Goal: Task Accomplishment & Management: Complete application form

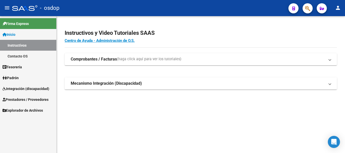
click at [24, 97] on span "Prestadores / Proveedores" at bounding box center [26, 100] width 46 height 6
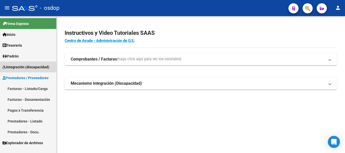
click at [22, 65] on span "Integración (discapacidad)" at bounding box center [26, 67] width 47 height 6
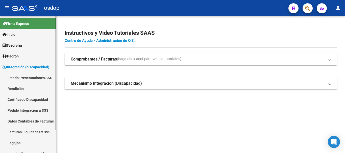
click at [22, 65] on span "Integración (discapacidad)" at bounding box center [26, 67] width 47 height 6
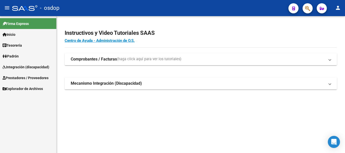
click at [29, 80] on span "Prestadores / Proveedores" at bounding box center [26, 78] width 46 height 6
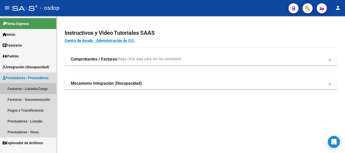
click at [25, 88] on link "Facturas - Listado/Carga" at bounding box center [28, 88] width 56 height 11
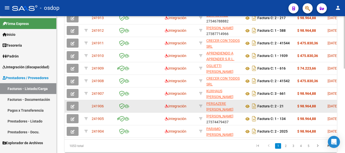
click at [75, 106] on button "button" at bounding box center [73, 106] width 12 height 9
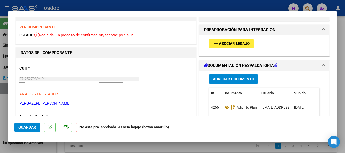
scroll to position [25, 0]
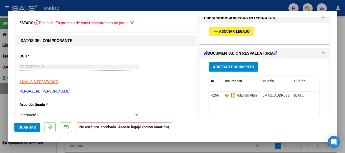
click at [229, 32] on span "Asociar Legajo" at bounding box center [234, 32] width 31 height 5
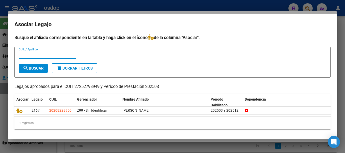
click at [239, 4] on div at bounding box center [172, 76] width 345 height 153
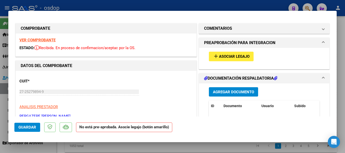
scroll to position [0, 0]
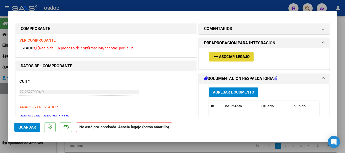
click at [220, 57] on span "Asociar Legajo" at bounding box center [234, 57] width 31 height 5
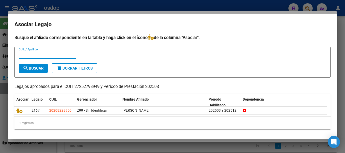
click at [129, 6] on div at bounding box center [172, 76] width 345 height 153
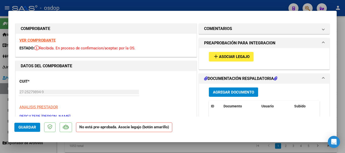
click at [187, 4] on div at bounding box center [172, 76] width 345 height 153
type input "$ 0,00"
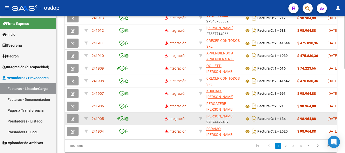
scroll to position [126, 0]
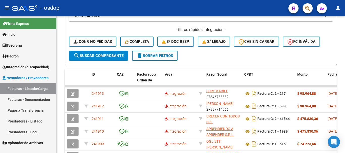
click at [183, 5] on div "- osdop" at bounding box center [148, 8] width 272 height 11
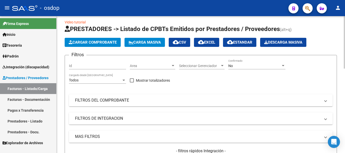
scroll to position [0, 0]
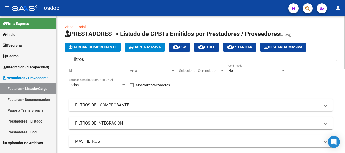
click at [341, 36] on div at bounding box center [344, 42] width 1 height 53
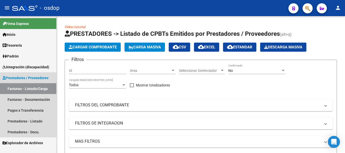
click at [21, 90] on link "Facturas - Listado/Carga" at bounding box center [28, 88] width 56 height 11
click at [30, 89] on link "Facturas - Listado/Carga" at bounding box center [28, 88] width 56 height 11
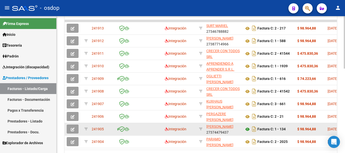
scroll to position [202, 0]
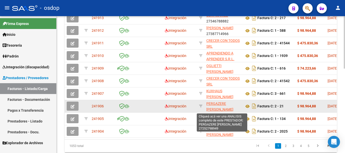
click at [215, 104] on span "PERGAZERE [PERSON_NAME]" at bounding box center [219, 107] width 27 height 10
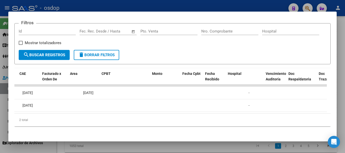
scroll to position [0, 0]
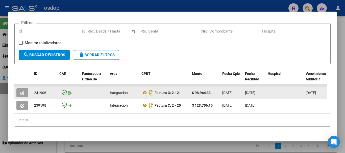
click at [25, 94] on button "button" at bounding box center [22, 92] width 12 height 9
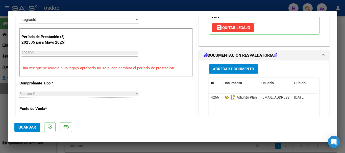
scroll to position [126, 0]
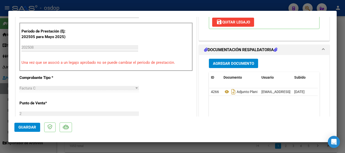
click at [185, 3] on div at bounding box center [172, 76] width 345 height 153
type input "$ 0,00"
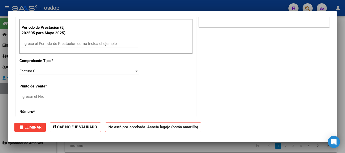
scroll to position [0, 0]
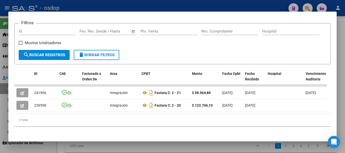
click at [196, 4] on div at bounding box center [172, 76] width 345 height 153
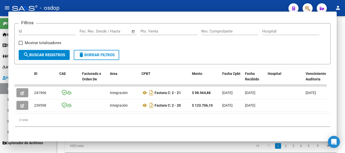
click at [196, 4] on div "- osdop" at bounding box center [148, 8] width 272 height 11
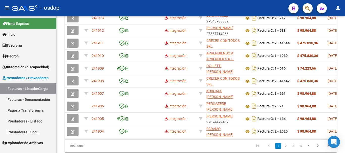
click at [199, 8] on div "- osdop" at bounding box center [148, 8] width 272 height 11
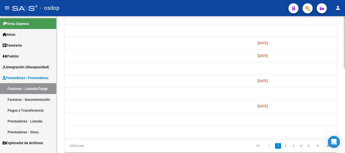
scroll to position [0, 1017]
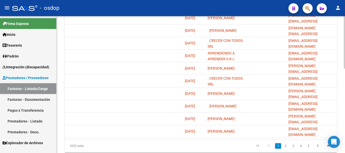
drag, startPoint x: 302, startPoint y: 143, endPoint x: 290, endPoint y: 145, distance: 11.7
click at [271, 143] on div "ID CAE Facturado x Orden De Area Razón Social CPBT Monto Fecha Cpbt Días desde …" at bounding box center [201, 72] width 272 height 159
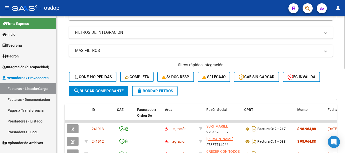
scroll to position [0, 0]
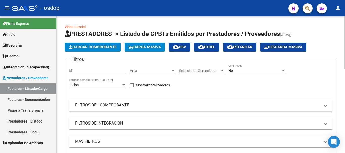
click at [121, 106] on mat-panel-title "FILTROS DEL COMPROBANTE" at bounding box center [197, 106] width 245 height 6
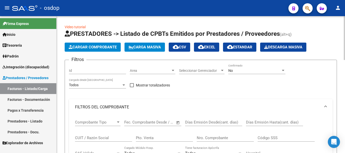
click at [104, 139] on input "CUIT / Razón Social" at bounding box center [103, 138] width 57 height 5
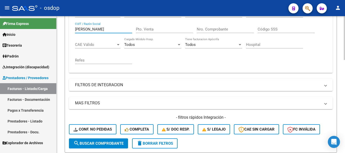
scroll to position [126, 0]
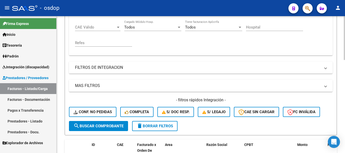
type input "[PERSON_NAME]"
click at [101, 127] on span "search Buscar Comprobante" at bounding box center [98, 126] width 50 height 5
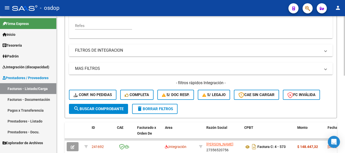
scroll to position [177, 0]
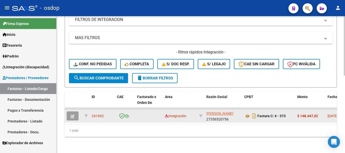
click at [214, 112] on span "[PERSON_NAME]" at bounding box center [219, 114] width 27 height 4
type textarea "27356520756"
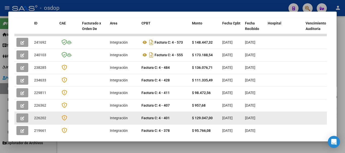
scroll to position [145, 0]
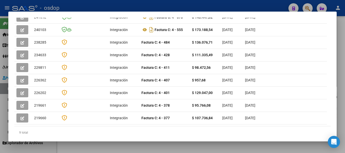
drag, startPoint x: 101, startPoint y: 118, endPoint x: 127, endPoint y: 119, distance: 26.0
click at [127, 121] on datatable-selection "241692 Integración Factura C: 4 - 573 $ 148.447,32 [DATE] [DATE] - [DATE] . [PE…" at bounding box center [170, 123] width 312 height 5
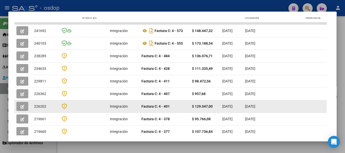
scroll to position [120, 0]
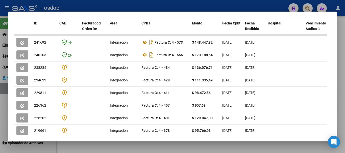
click at [160, 4] on div at bounding box center [172, 76] width 345 height 153
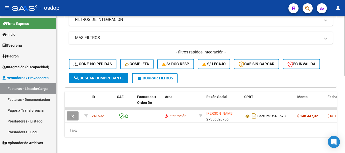
scroll to position [178, 0]
